Goal: Information Seeking & Learning: Learn about a topic

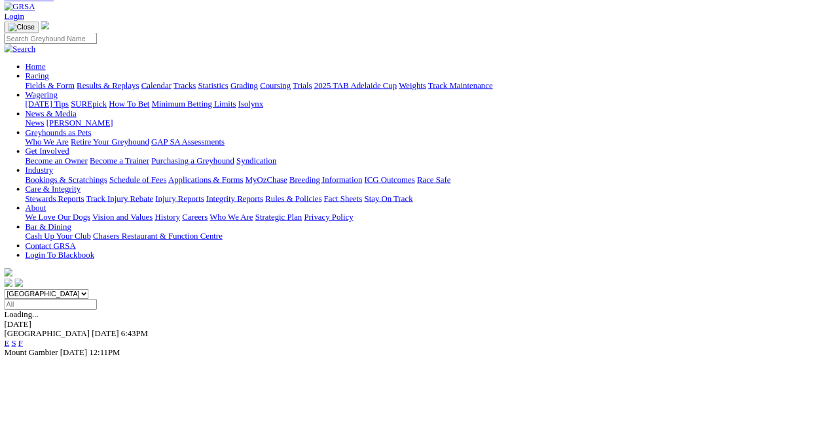
scroll to position [65, 0]
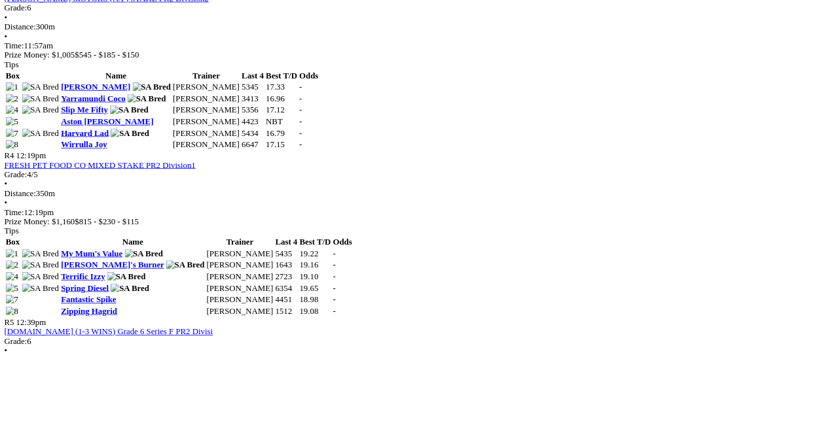
scroll to position [1090, 0]
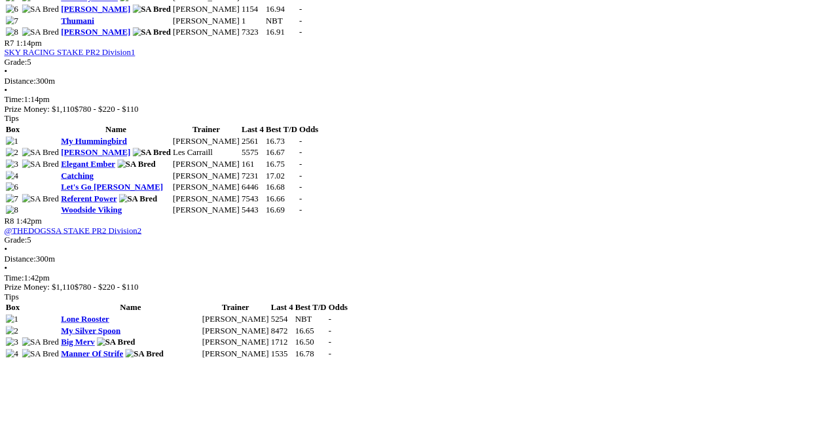
scroll to position [1992, 0]
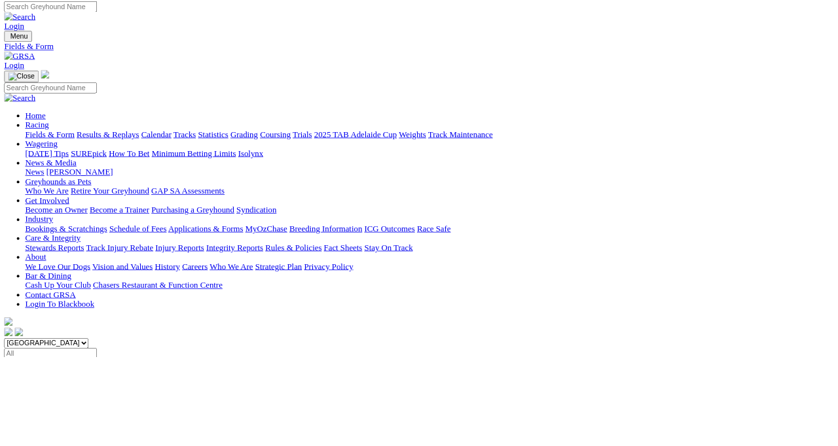
scroll to position [3, 0]
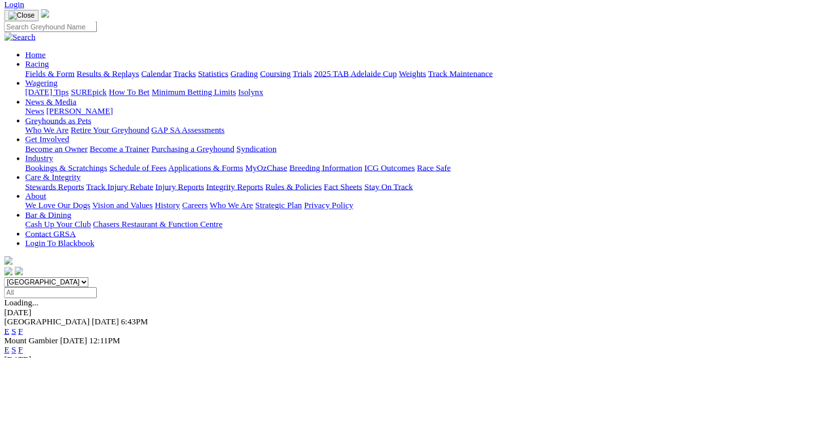
click at [29, 408] on link "F" at bounding box center [26, 413] width 6 height 11
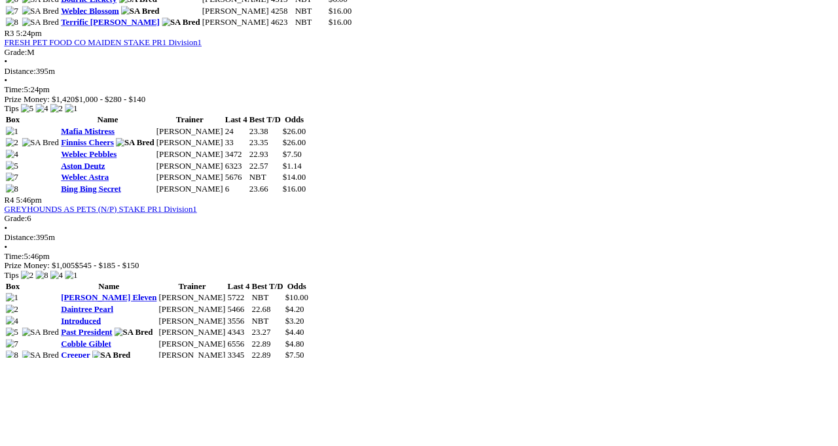
scroll to position [1112, 0]
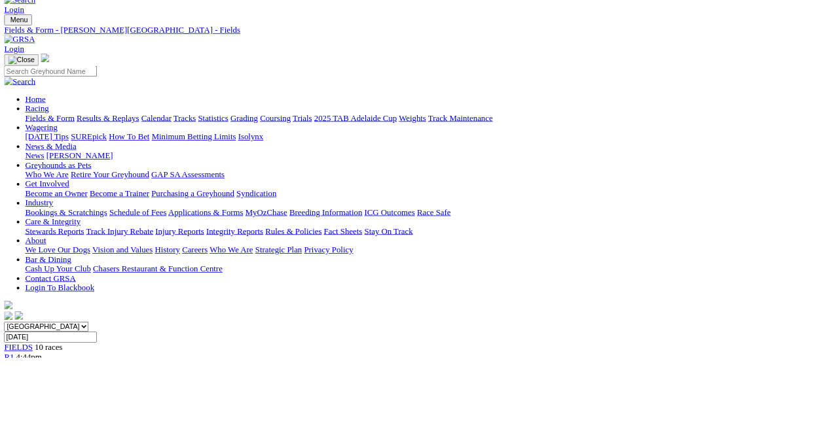
scroll to position [0, 0]
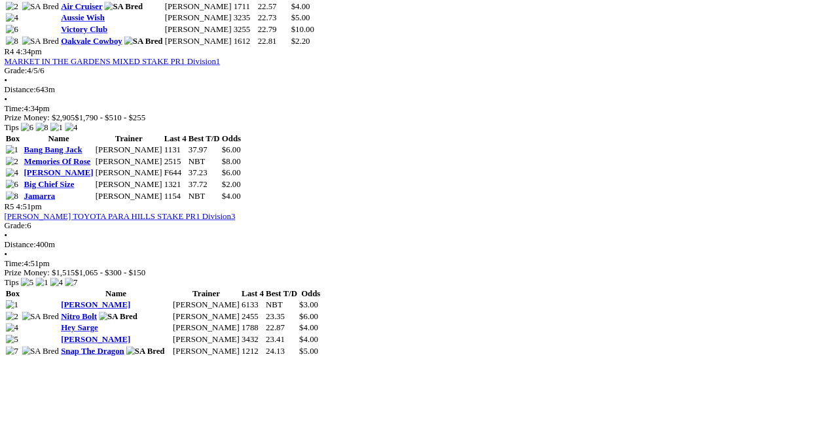
scroll to position [1182, 0]
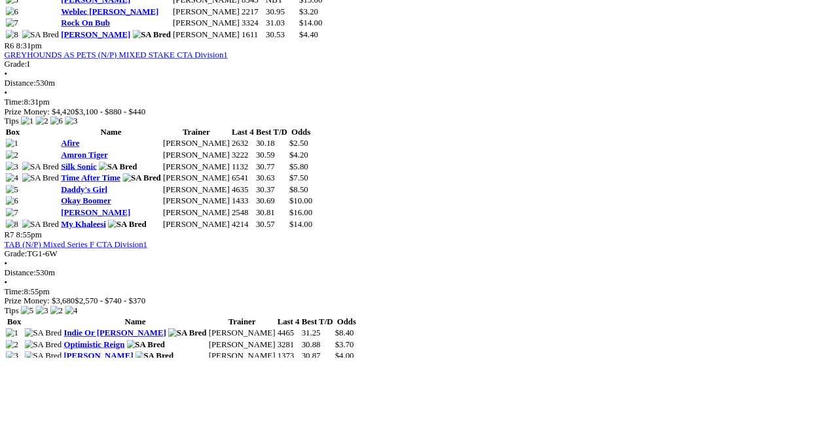
scroll to position [1803, 0]
